Goal: Transaction & Acquisition: Purchase product/service

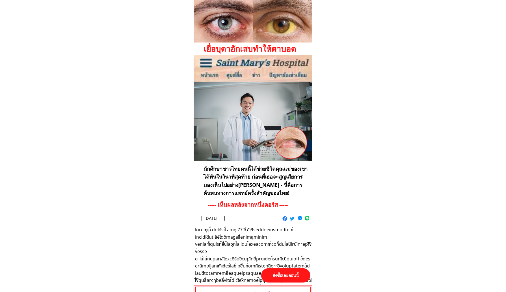
click at [296, 280] on p "สั่งซื้อเลยตอนนี้" at bounding box center [285, 276] width 49 height 14
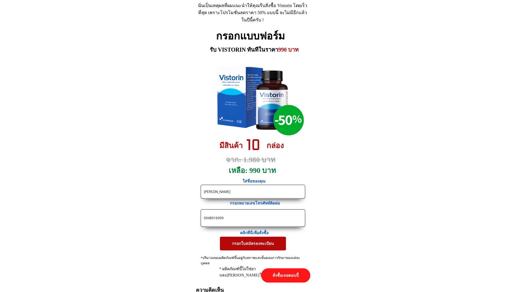
drag, startPoint x: 253, startPoint y: 218, endPoint x: 104, endPoint y: 207, distance: 150.2
paste input "86 393442"
click at [211, 220] on input "086 3934429" at bounding box center [252, 218] width 101 height 17
type input "0863934429"
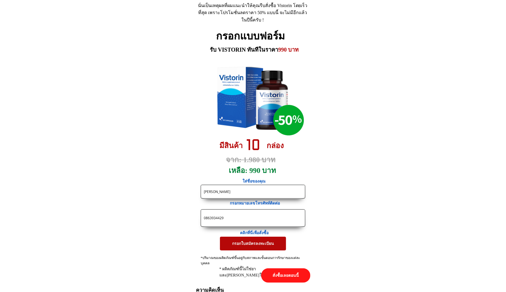
drag, startPoint x: 239, startPoint y: 189, endPoint x: 172, endPoint y: 185, distance: 68.0
paste input "ื้อ 3 กะปุกแถม 1 กะ"
click at [204, 192] on input "ซื้อ 3 กะปุกแถม 1 กะ" at bounding box center [252, 191] width 101 height 13
paste input "[PERSON_NAME]"
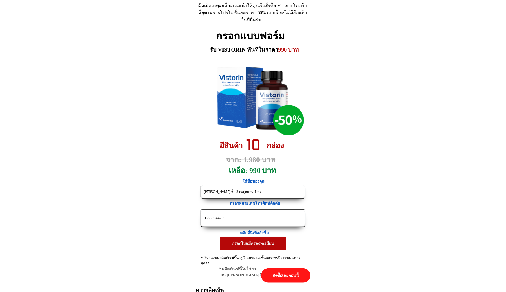
type input "[PERSON_NAME] ซื้อ 3 กะปุกแถม 1 กะ"
click at [245, 248] on p "กรอกใบสมัครลงทะเบียน" at bounding box center [253, 244] width 66 height 14
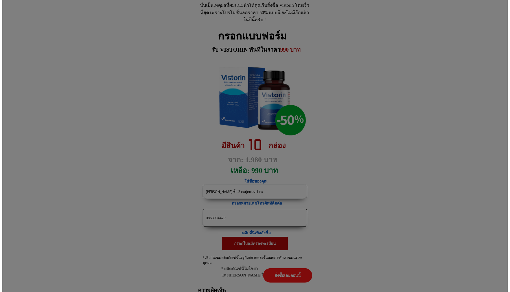
scroll to position [0, 0]
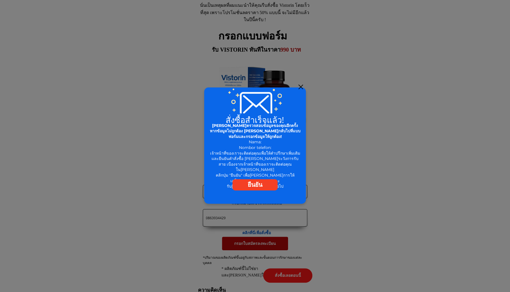
click at [300, 86] on div at bounding box center [301, 87] width 5 height 5
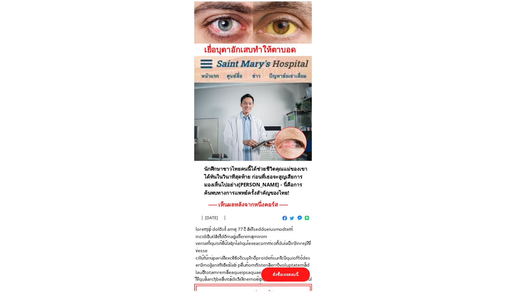
scroll to position [2608, 0]
